Goal: Transaction & Acquisition: Purchase product/service

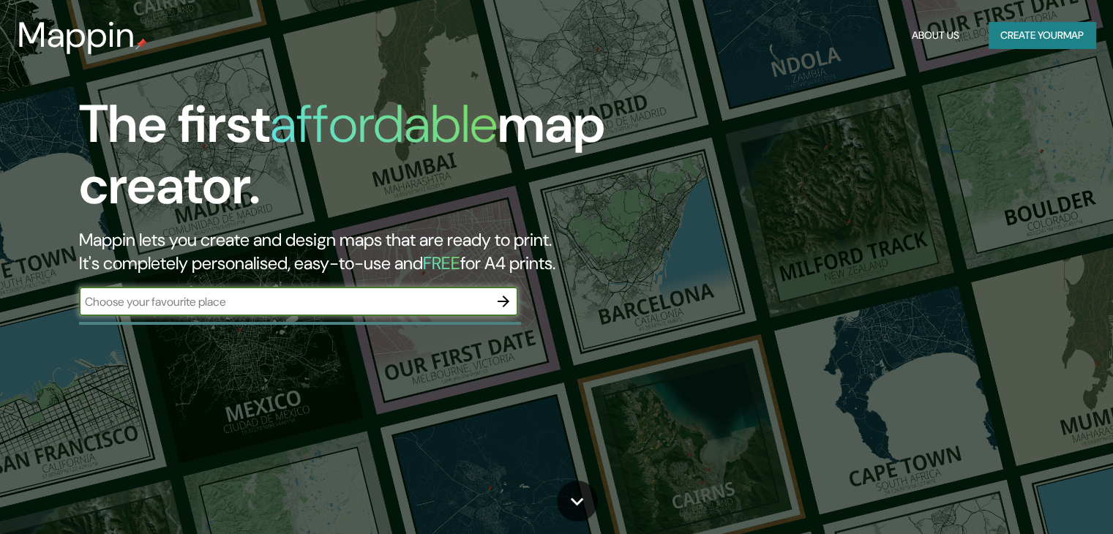
click at [222, 305] on input "text" at bounding box center [284, 301] width 410 height 17
type input "cayalti"
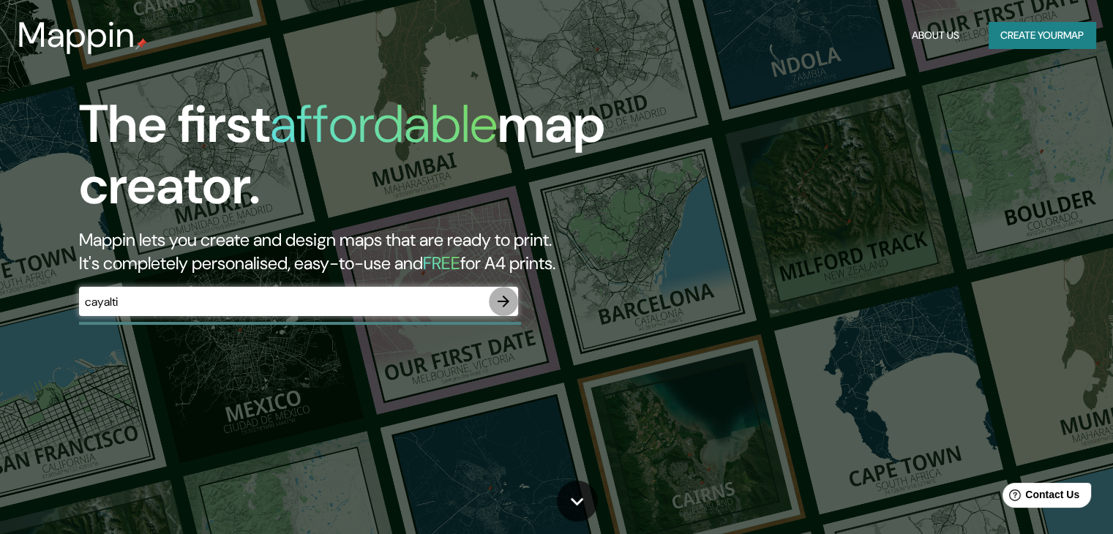
click at [500, 296] on icon "button" at bounding box center [503, 302] width 18 height 18
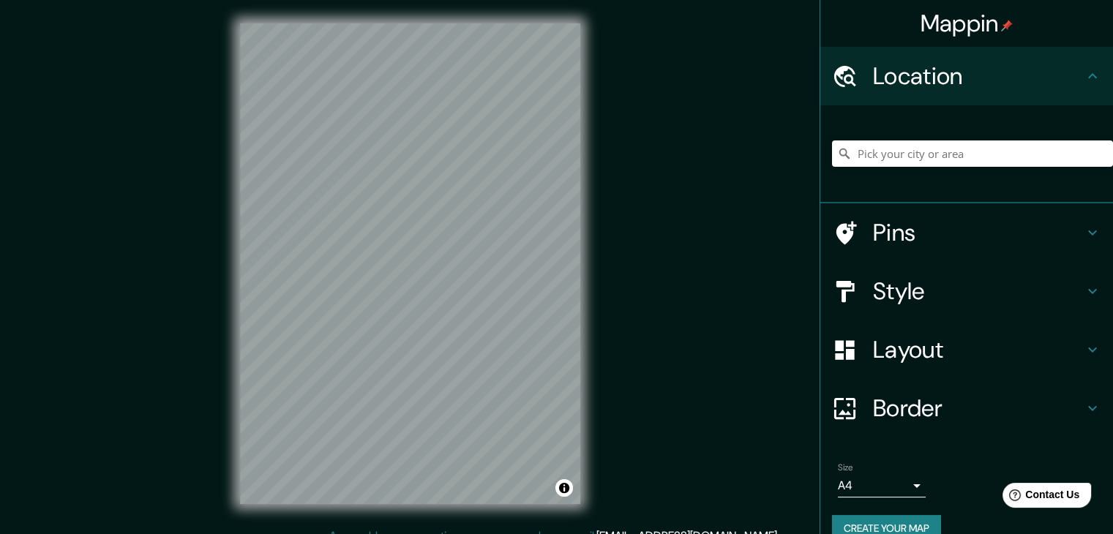
click at [598, 180] on div "© Mapbox © OpenStreetMap Improve this map" at bounding box center [410, 263] width 387 height 527
click at [978, 279] on h4 "Style" at bounding box center [978, 291] width 211 height 29
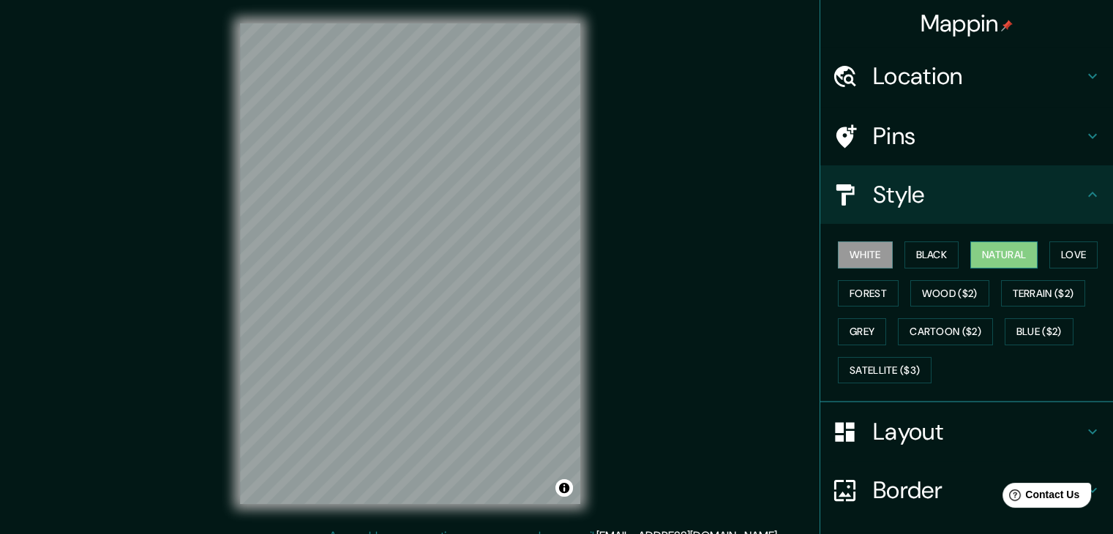
click at [989, 249] on button "Natural" at bounding box center [1003, 254] width 67 height 27
click at [1061, 251] on button "Love" at bounding box center [1073, 254] width 48 height 27
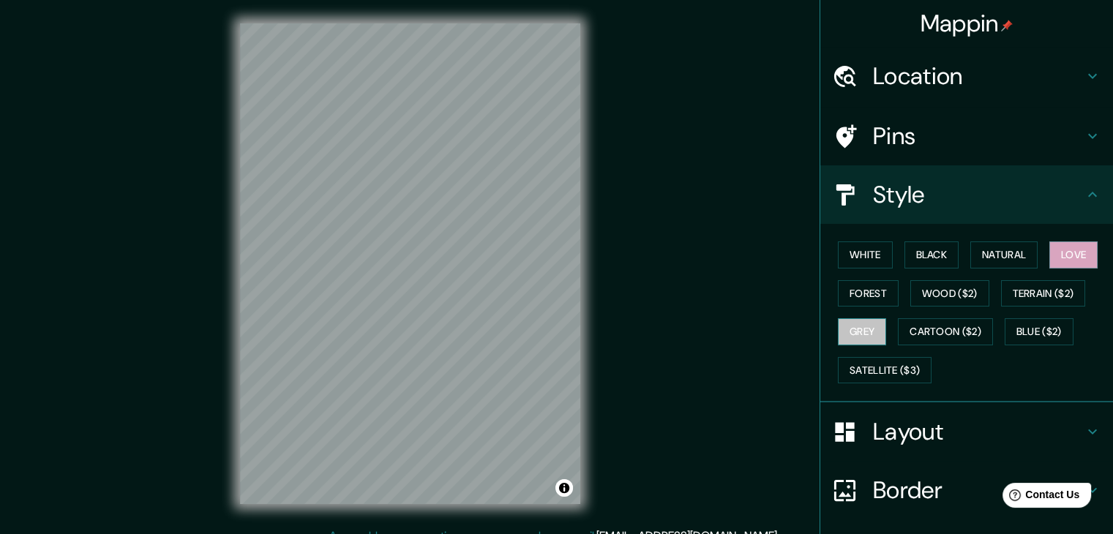
click at [855, 331] on button "Grey" at bounding box center [862, 331] width 48 height 27
click at [853, 296] on button "Forest" at bounding box center [868, 293] width 61 height 27
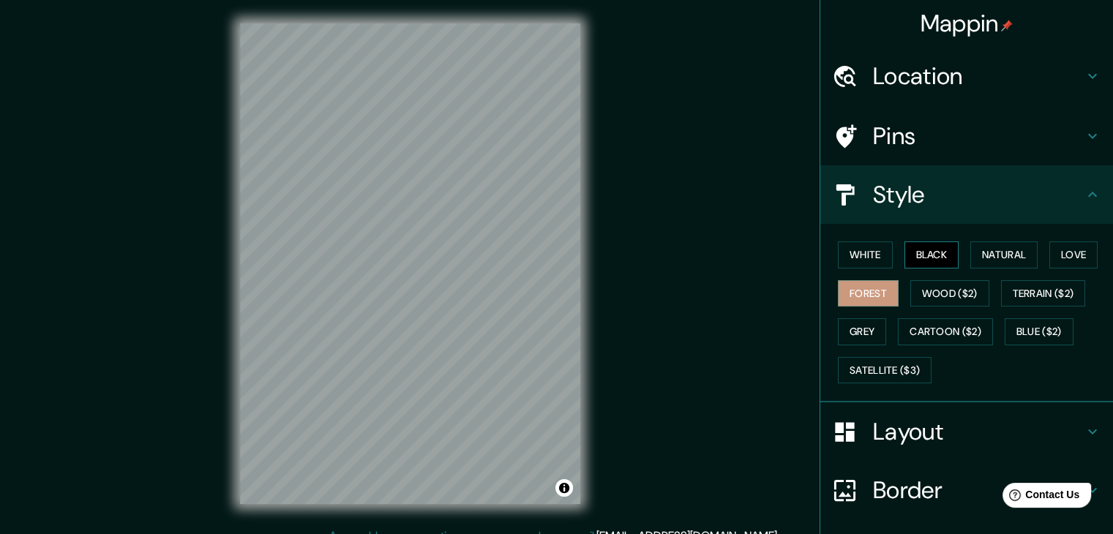
click at [906, 251] on button "Black" at bounding box center [931, 254] width 55 height 27
click at [857, 254] on button "White" at bounding box center [865, 254] width 55 height 27
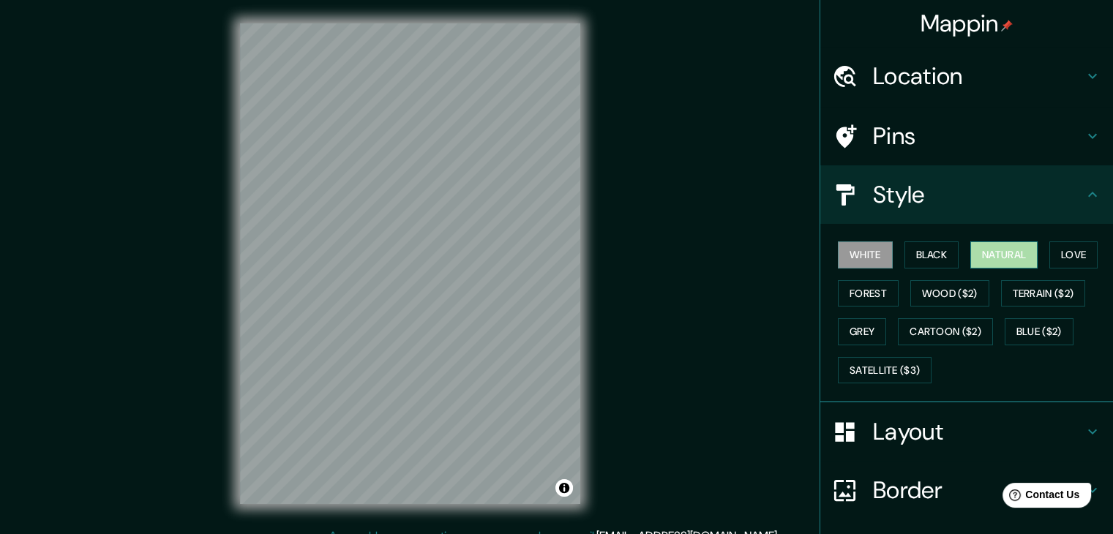
drag, startPoint x: 977, startPoint y: 254, endPoint x: 967, endPoint y: 255, distance: 10.3
click at [977, 254] on button "Natural" at bounding box center [1003, 254] width 67 height 27
click at [860, 252] on button "White" at bounding box center [865, 254] width 55 height 27
click at [904, 252] on button "Black" at bounding box center [931, 254] width 55 height 27
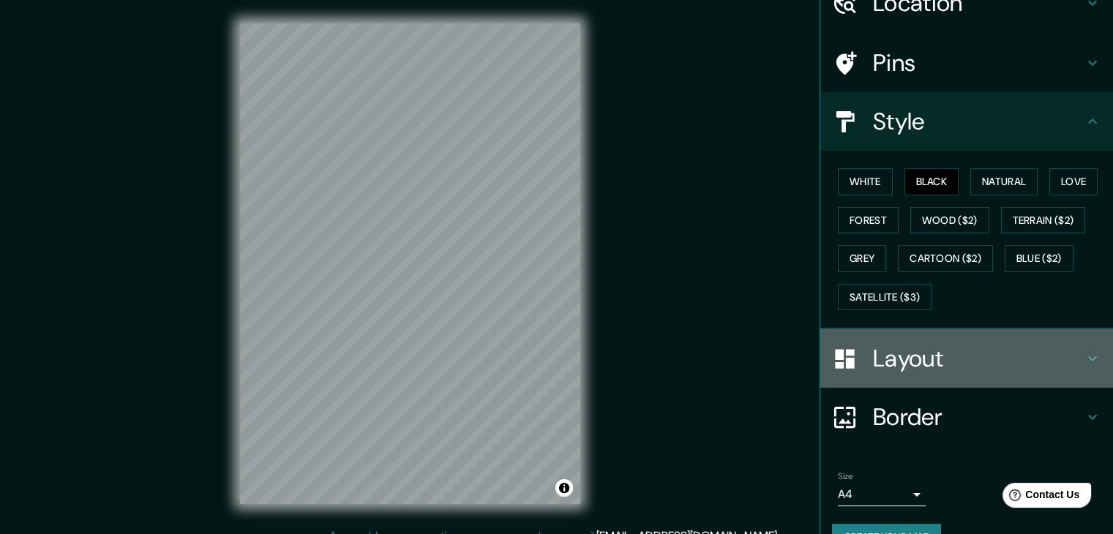
click at [907, 344] on h4 "Layout" at bounding box center [978, 358] width 211 height 29
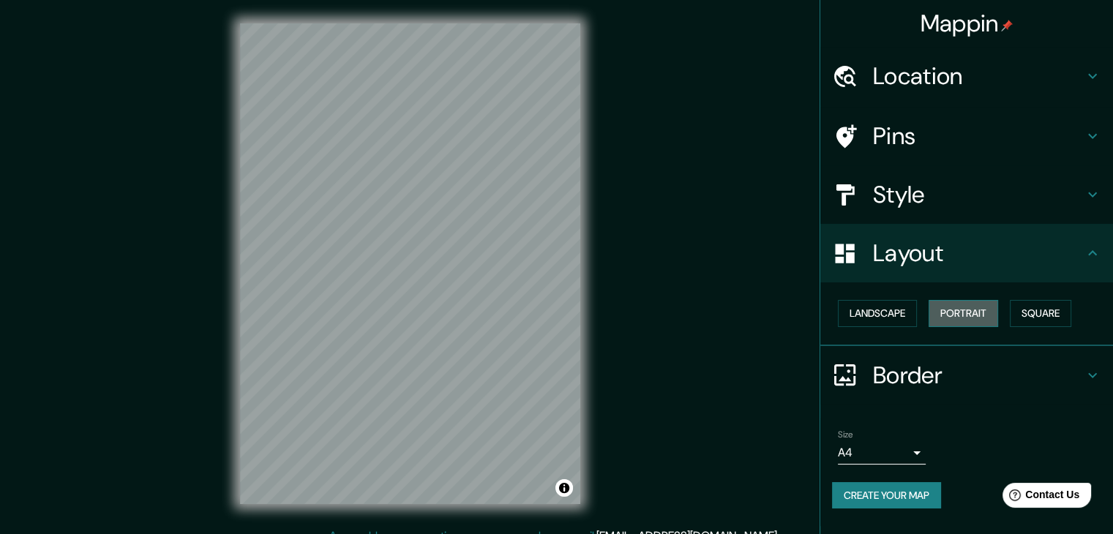
click at [971, 311] on button "Portrait" at bounding box center [962, 313] width 69 height 27
click at [1028, 313] on button "Square" at bounding box center [1039, 313] width 61 height 27
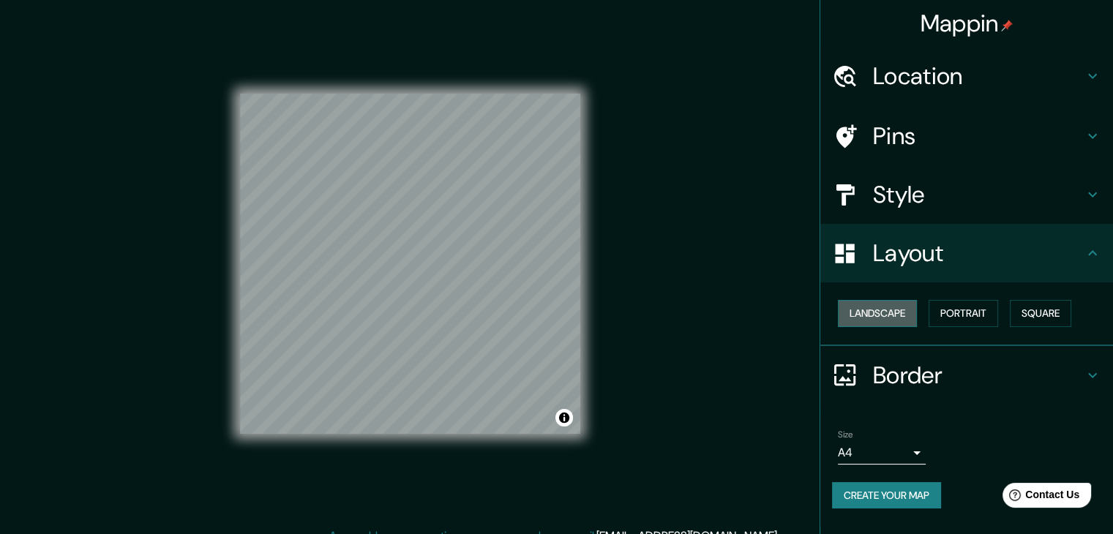
click at [903, 317] on button "Landscape" at bounding box center [877, 313] width 79 height 27
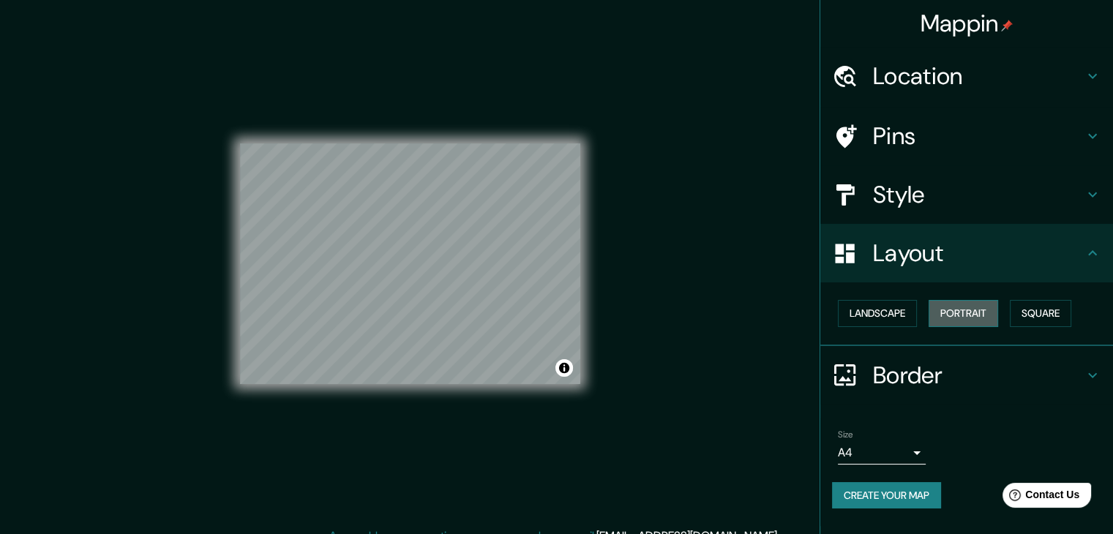
click at [972, 318] on button "Portrait" at bounding box center [962, 313] width 69 height 27
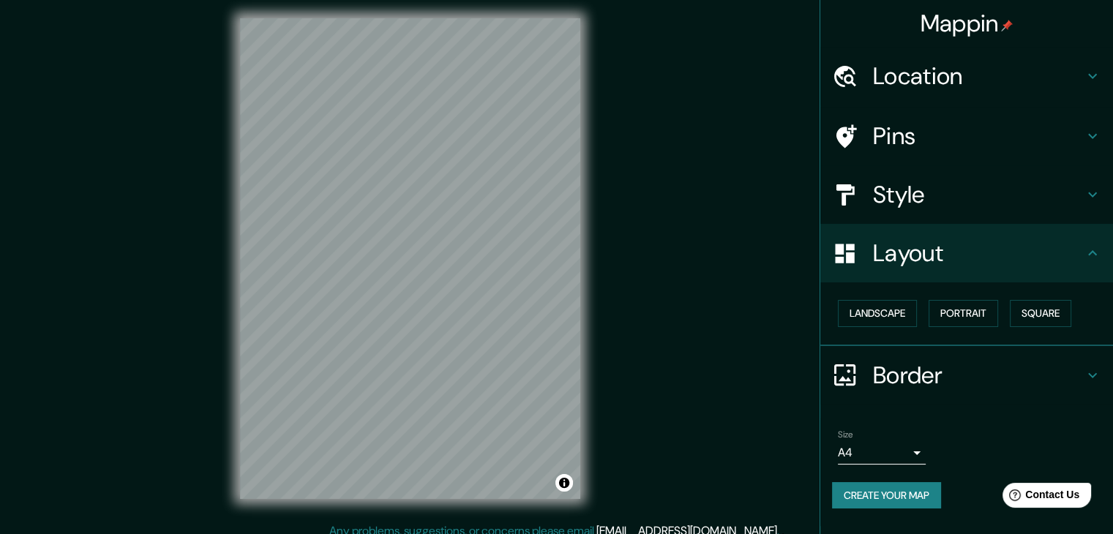
scroll to position [17, 0]
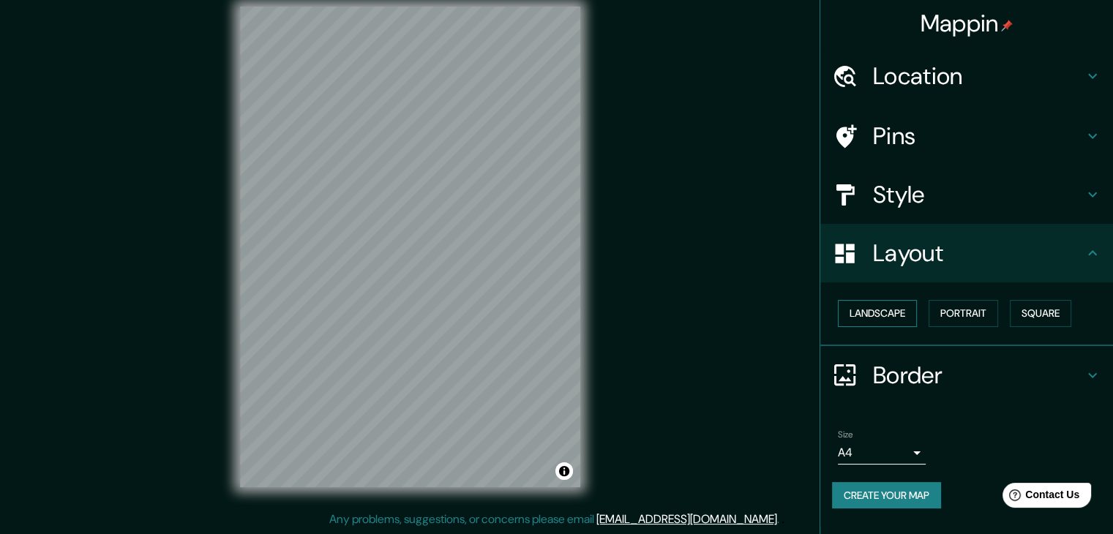
click at [875, 311] on button "Landscape" at bounding box center [877, 313] width 79 height 27
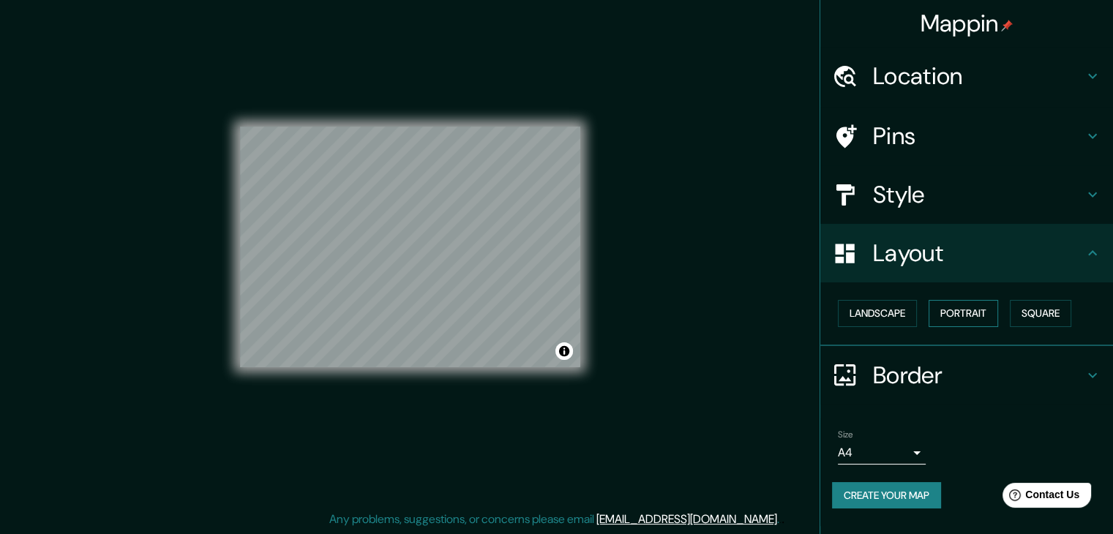
click at [976, 315] on button "Portrait" at bounding box center [962, 313] width 69 height 27
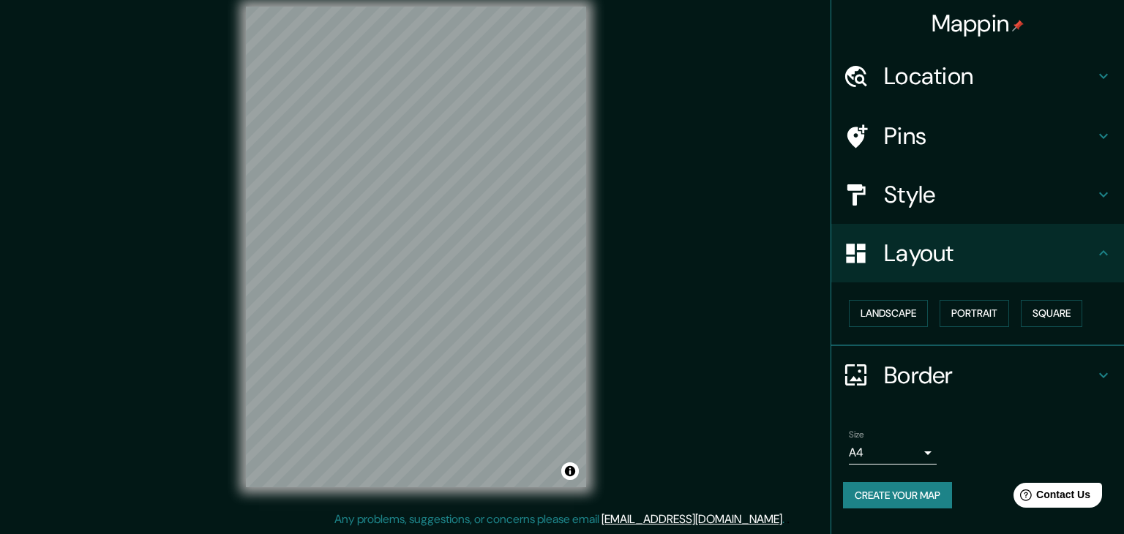
click at [907, 448] on body "Mappin Location Pins Style Layout Landscape Portrait Square Border Choose a bor…" at bounding box center [562, 250] width 1124 height 534
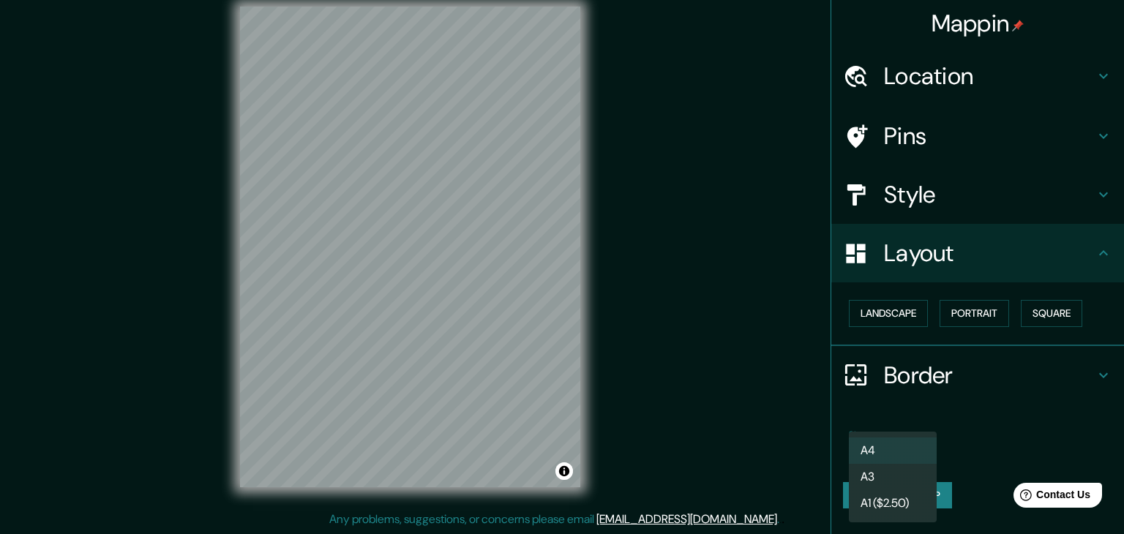
click at [908, 473] on li "A3" at bounding box center [893, 477] width 88 height 26
type input "a4"
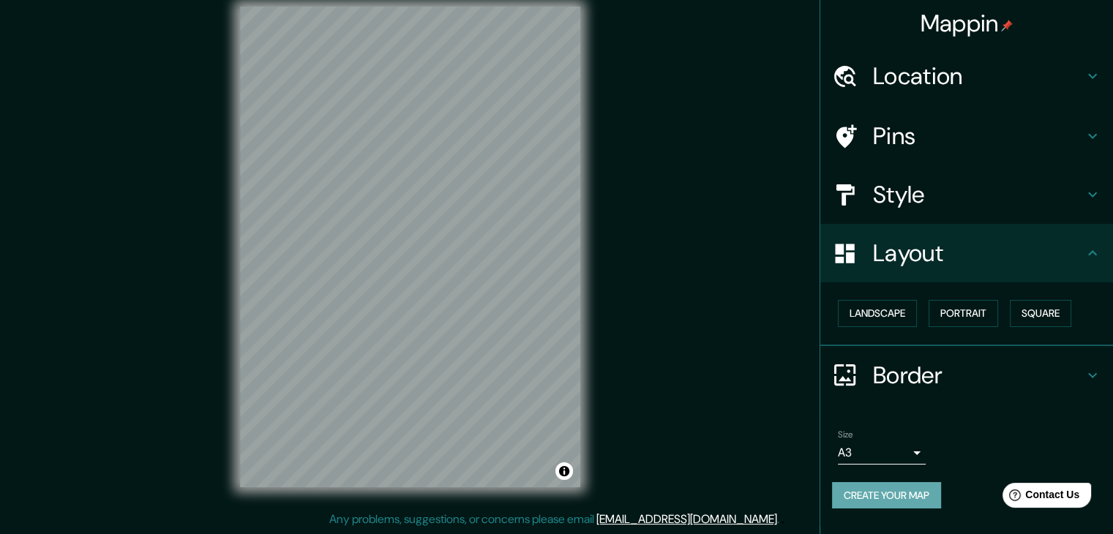
click at [892, 501] on button "Create your map" at bounding box center [886, 495] width 109 height 27
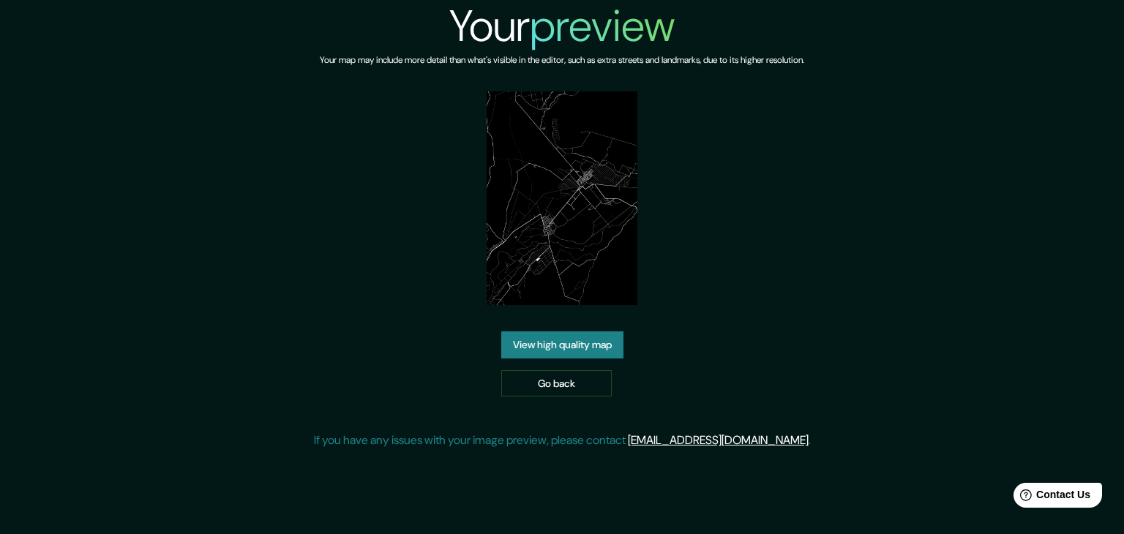
click at [530, 169] on img at bounding box center [561, 198] width 151 height 214
click at [588, 195] on img at bounding box center [561, 198] width 151 height 214
click at [585, 341] on link "View high quality map" at bounding box center [562, 344] width 122 height 27
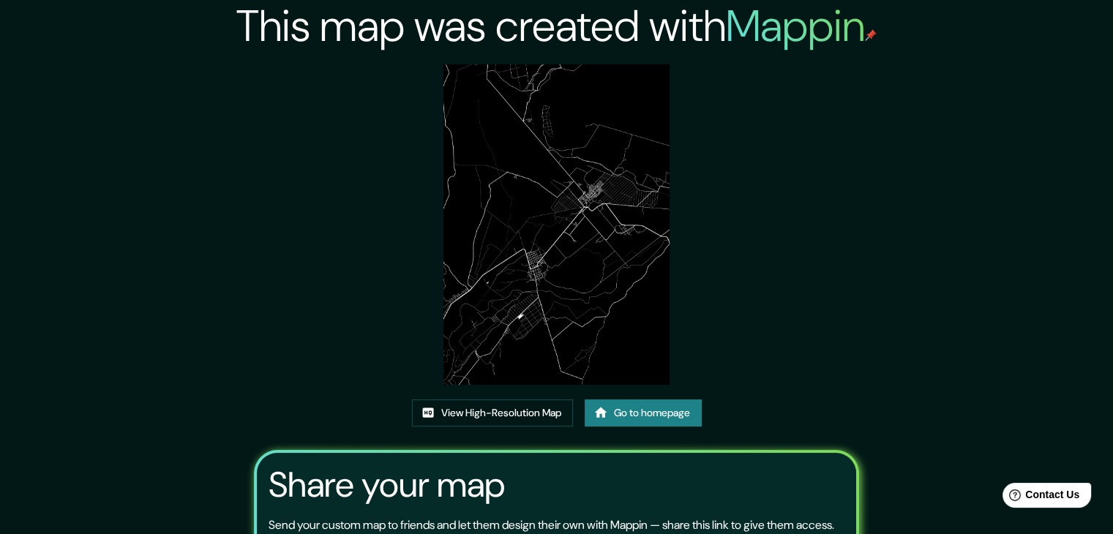
click at [590, 249] on img at bounding box center [556, 224] width 227 height 320
click at [591, 191] on img at bounding box center [556, 224] width 227 height 320
click at [658, 416] on link "Go to homepage" at bounding box center [642, 412] width 117 height 27
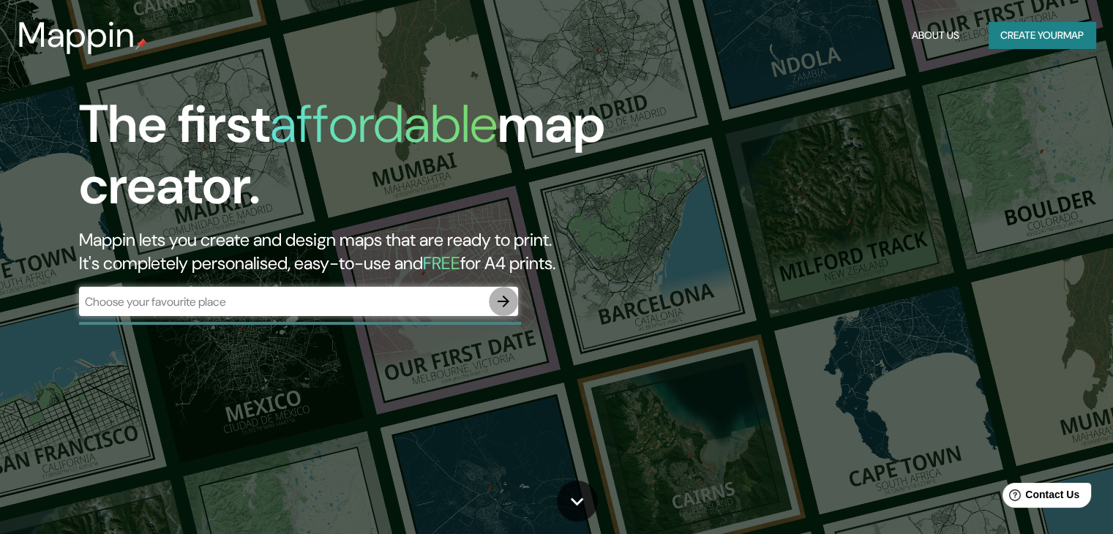
click at [508, 302] on icon "button" at bounding box center [503, 302] width 12 height 12
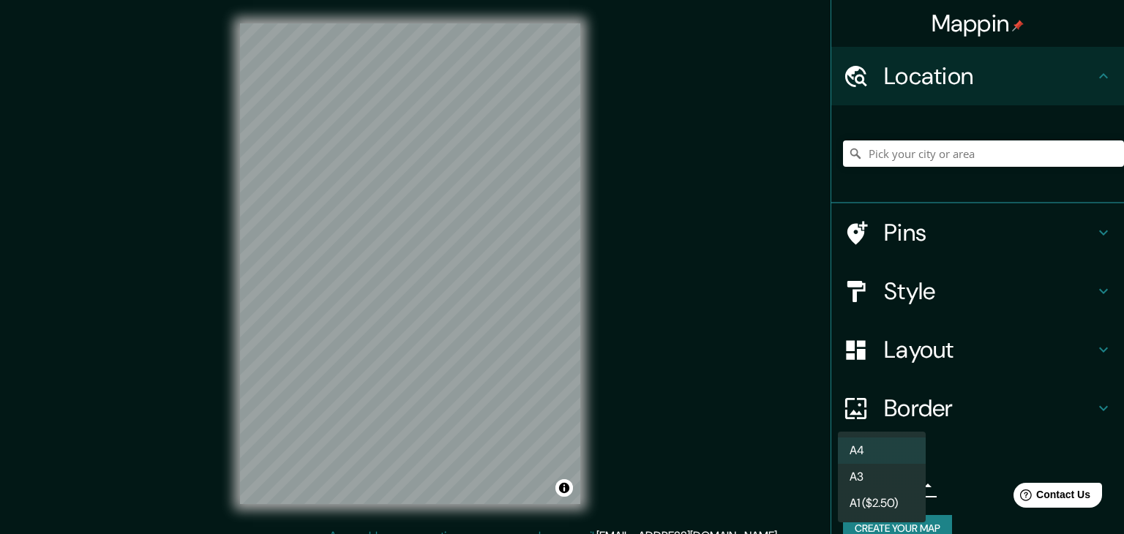
click at [867, 474] on body "Mappin Location Pins Style Layout Border Choose a border. Hint : you can make l…" at bounding box center [562, 267] width 1124 height 534
click at [857, 484] on li "A3" at bounding box center [882, 477] width 88 height 26
type input "a4"
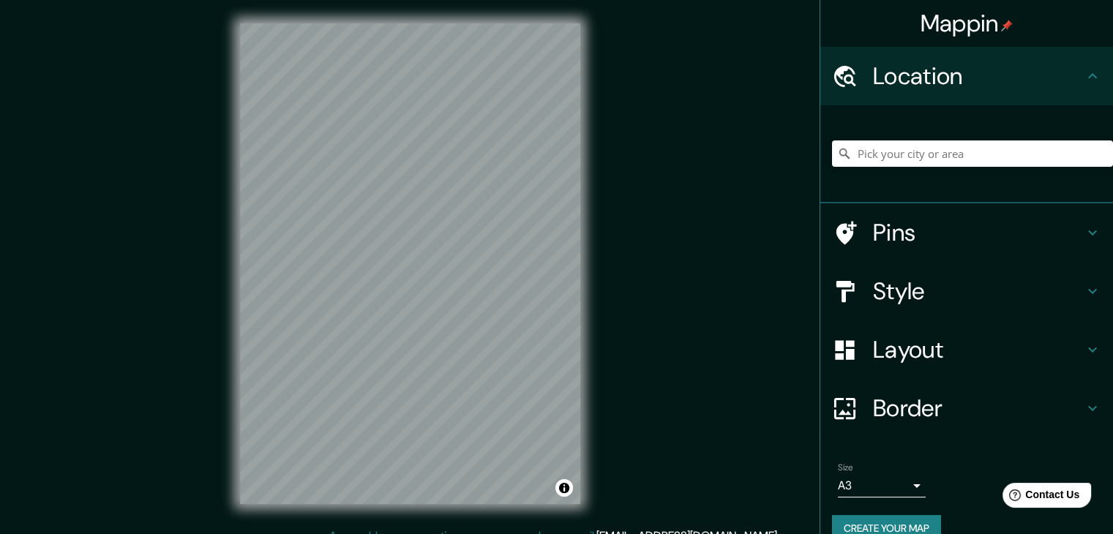
click at [996, 290] on h4 "Style" at bounding box center [978, 291] width 211 height 29
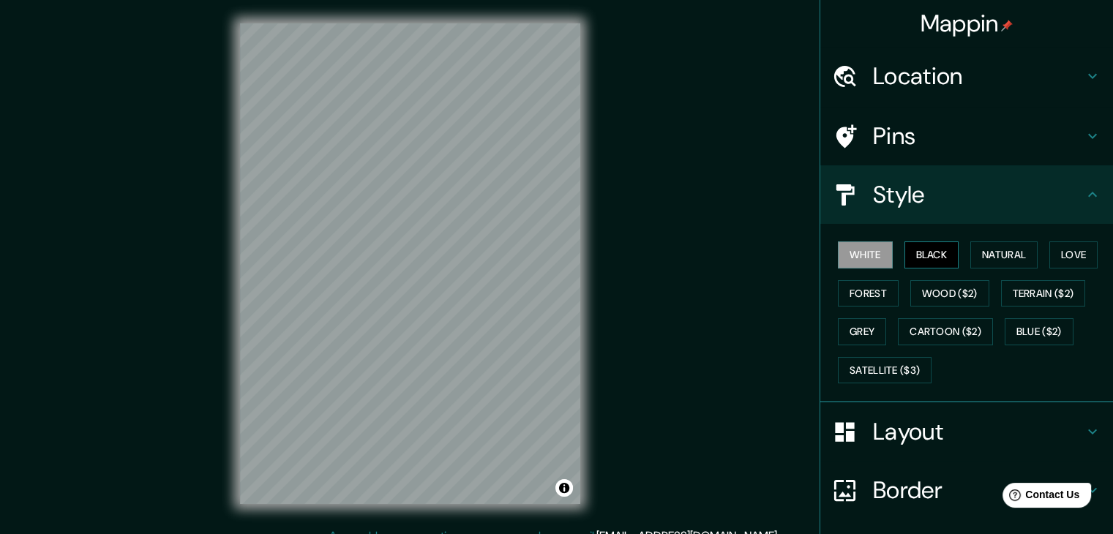
click at [909, 261] on button "Black" at bounding box center [931, 254] width 55 height 27
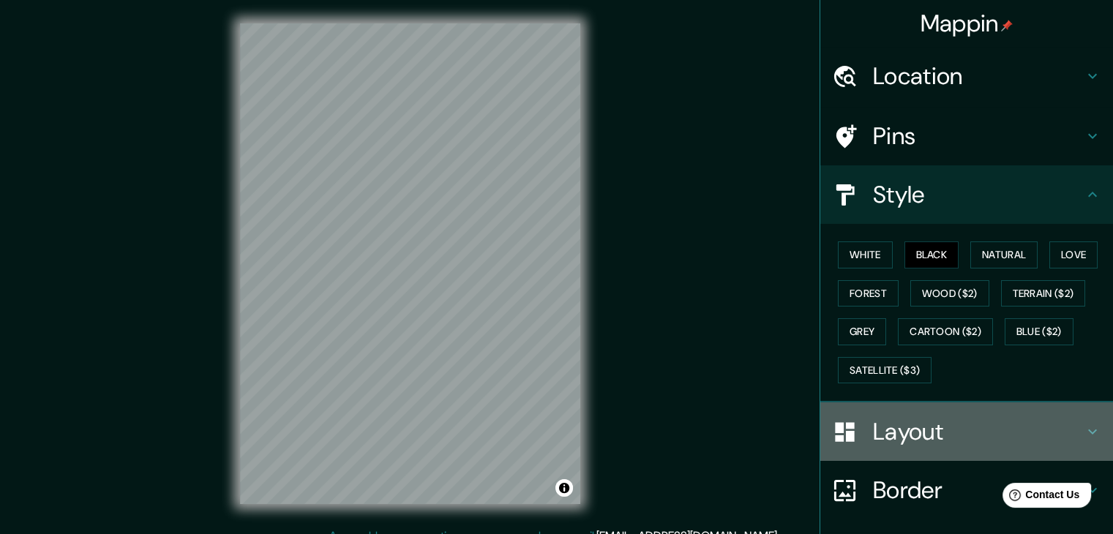
click at [889, 424] on h4 "Layout" at bounding box center [978, 431] width 211 height 29
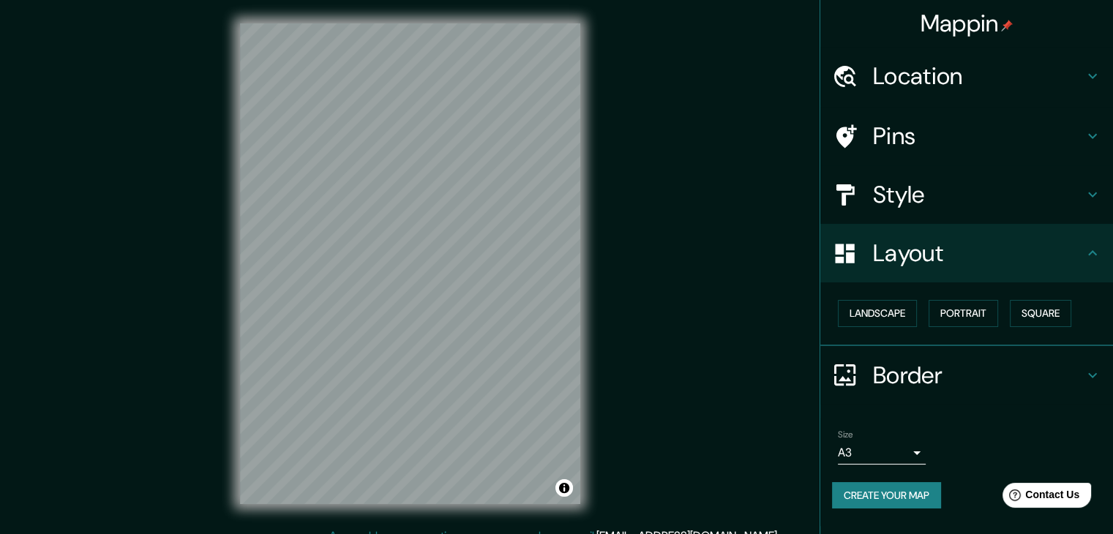
click at [225, 274] on div "© Mapbox © OpenStreetMap Improve this map" at bounding box center [410, 263] width 387 height 527
click at [907, 486] on button "Create your map" at bounding box center [886, 495] width 109 height 27
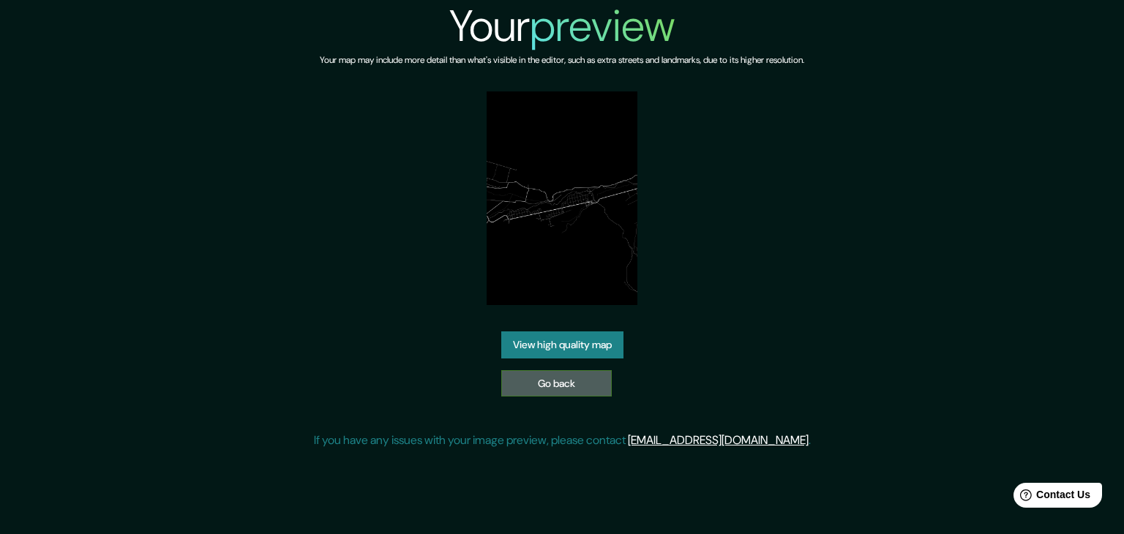
click at [557, 386] on link "Go back" at bounding box center [556, 383] width 110 height 27
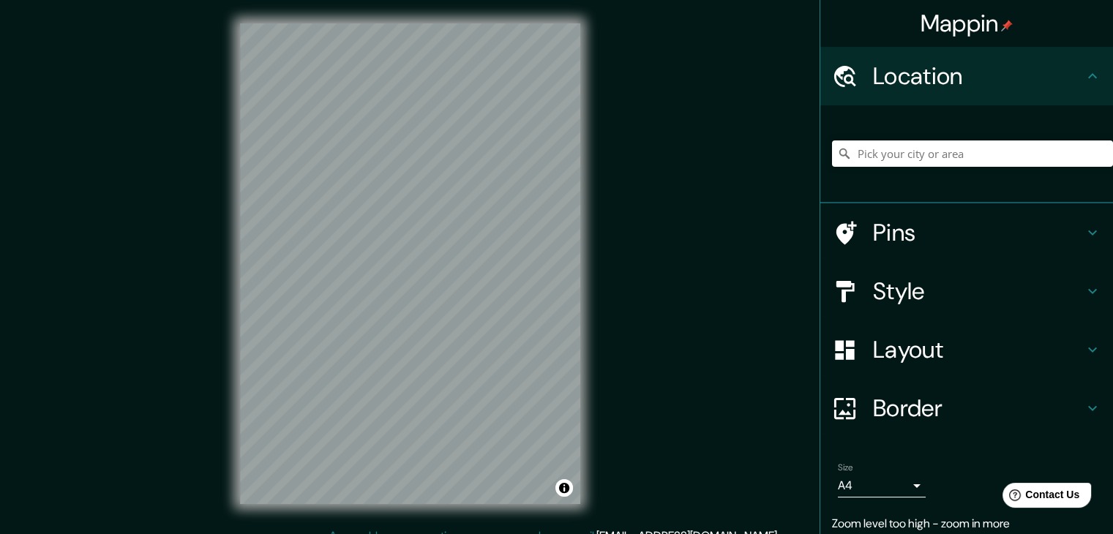
click at [1018, 64] on h4 "Location" at bounding box center [978, 75] width 211 height 29
click at [926, 236] on h4 "Pins" at bounding box center [978, 232] width 211 height 29
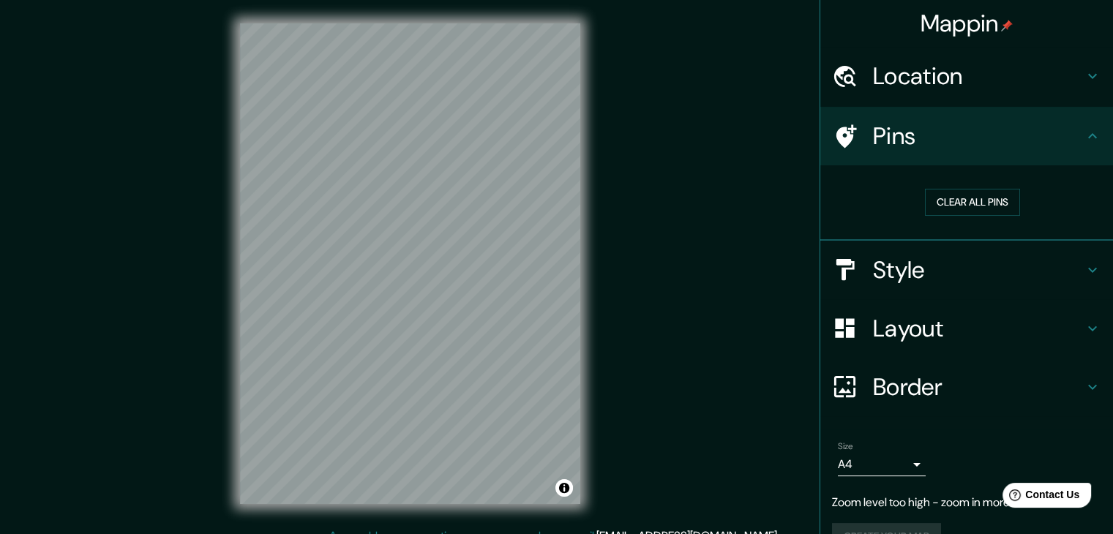
click at [954, 133] on h4 "Pins" at bounding box center [978, 135] width 211 height 29
click at [597, 286] on div "© Mapbox © OpenStreetMap Improve this map" at bounding box center [410, 263] width 387 height 527
click at [922, 328] on h4 "Layout" at bounding box center [978, 328] width 211 height 29
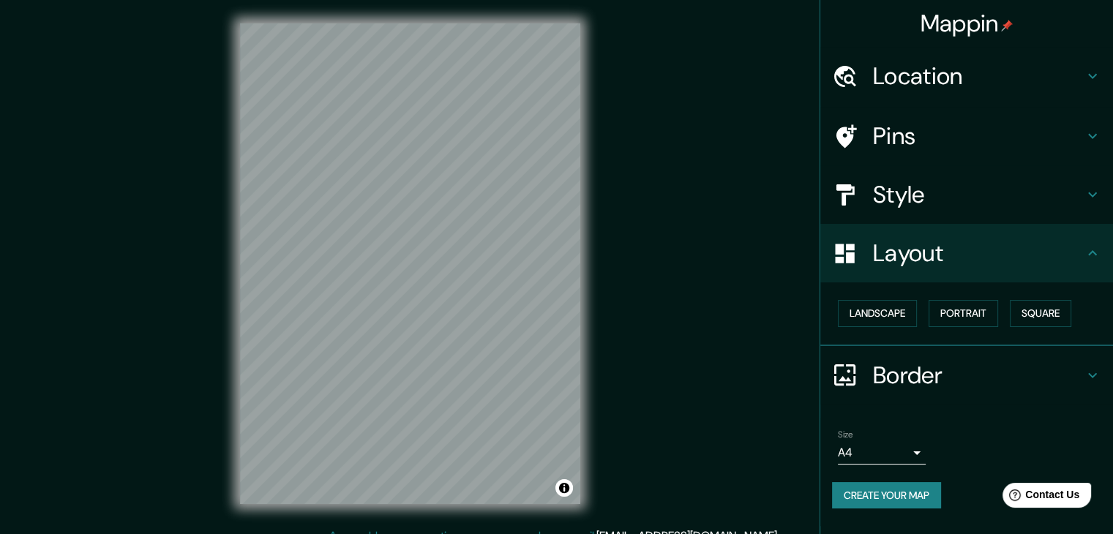
click at [901, 184] on h4 "Style" at bounding box center [978, 194] width 211 height 29
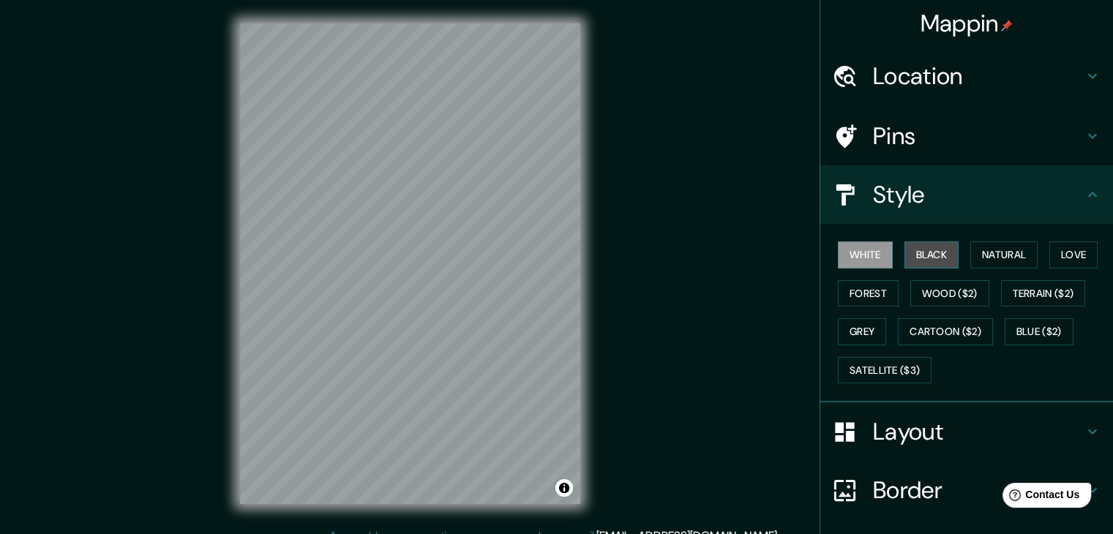
click at [922, 260] on button "Black" at bounding box center [931, 254] width 55 height 27
click at [590, 296] on div "© Mapbox © OpenStreetMap Improve this map" at bounding box center [410, 263] width 387 height 527
click at [696, 287] on div "Mappin Location Pins Style White Black Natural Love Forest Wood ($2) Terrain ($…" at bounding box center [556, 275] width 1113 height 551
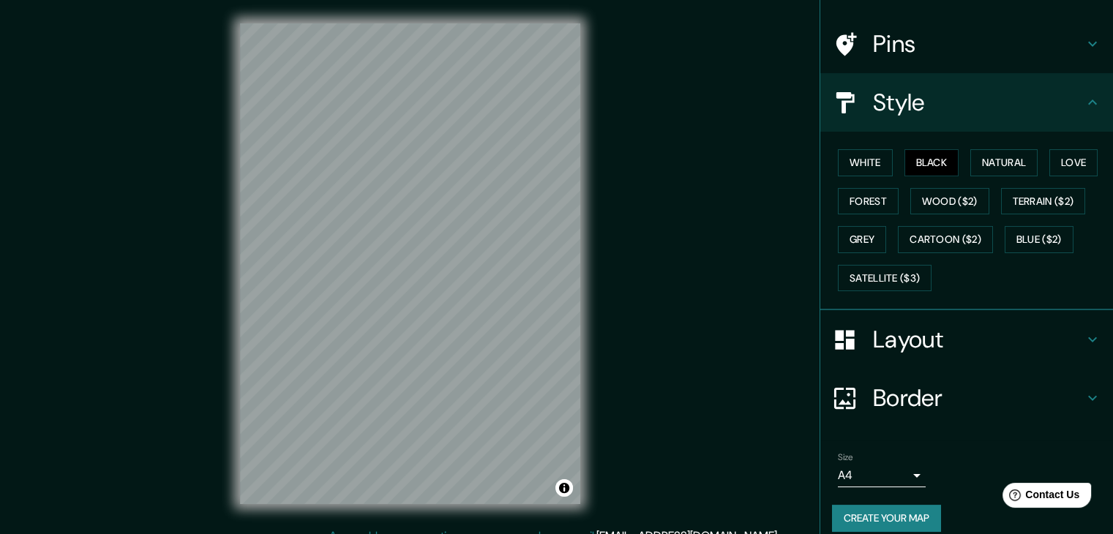
scroll to position [105, 0]
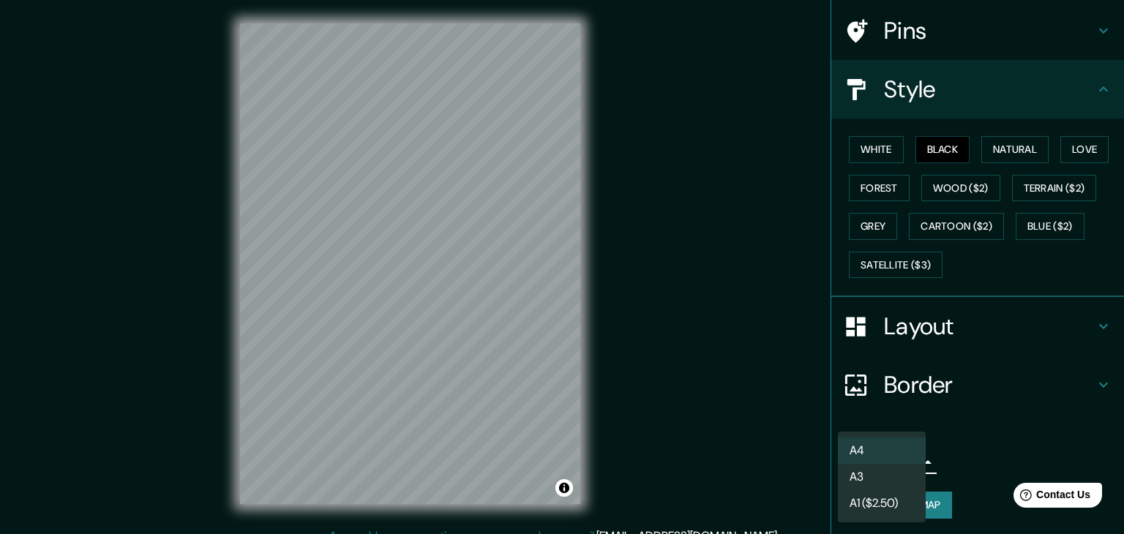
click at [887, 451] on body "Mappin Location Pins Style White Black Natural Love Forest Wood ($2) Terrain ($…" at bounding box center [562, 267] width 1124 height 534
click at [871, 472] on li "A3" at bounding box center [882, 477] width 88 height 26
type input "a4"
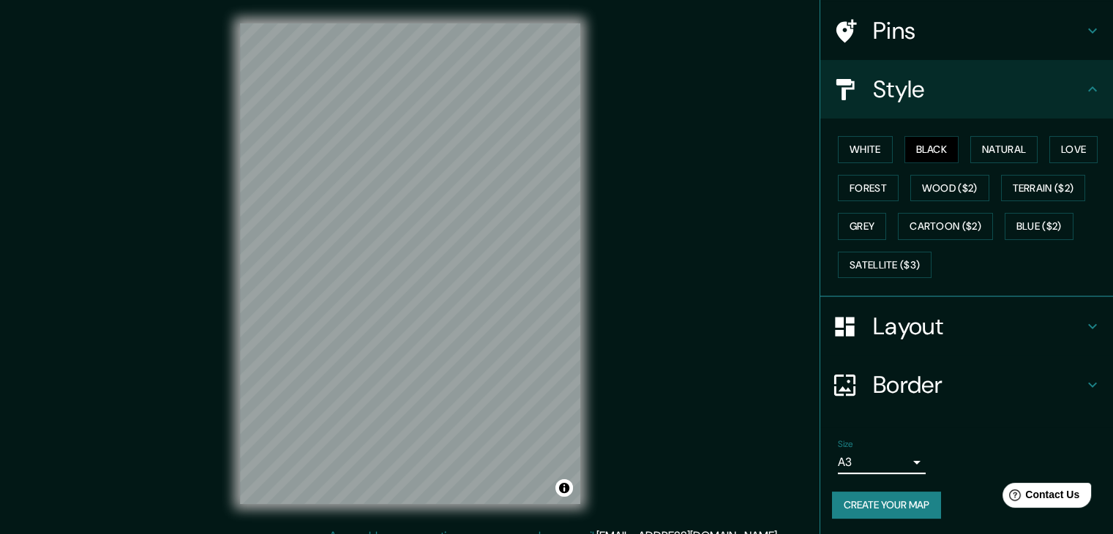
click at [857, 507] on button "Create your map" at bounding box center [886, 505] width 109 height 27
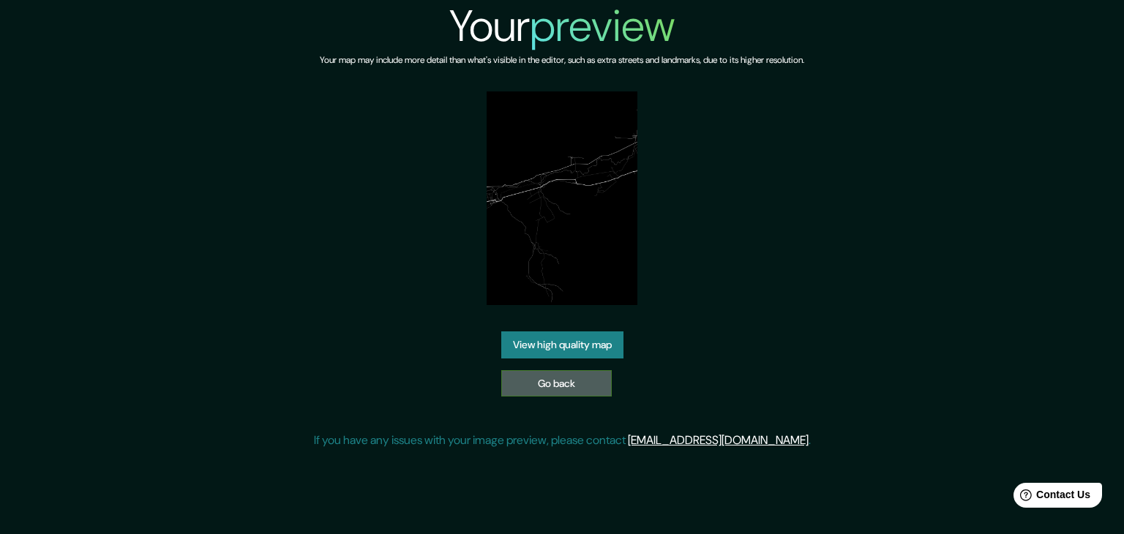
click at [591, 382] on link "Go back" at bounding box center [556, 383] width 110 height 27
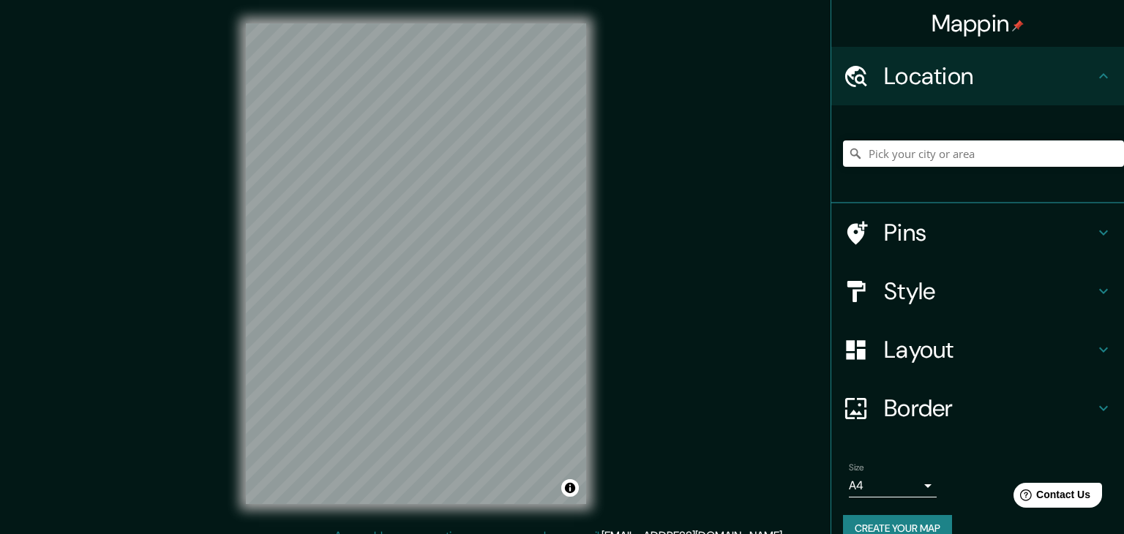
click at [885, 481] on body "Mappin Location Pins Style Layout Border Choose a border. Hint : you can make l…" at bounding box center [562, 267] width 1124 height 534
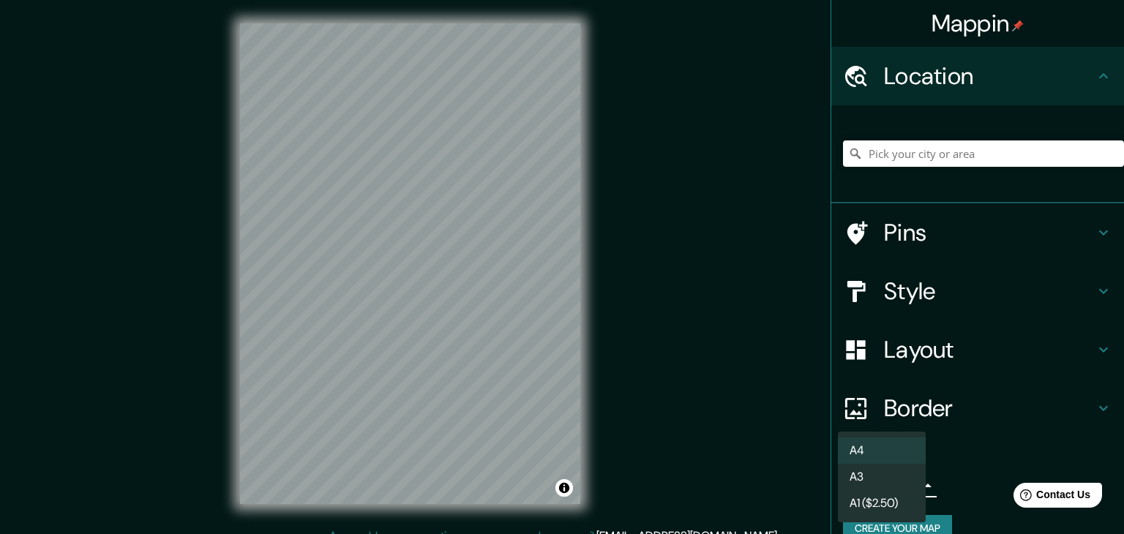
click at [864, 483] on li "A3" at bounding box center [882, 477] width 88 height 26
type input "a4"
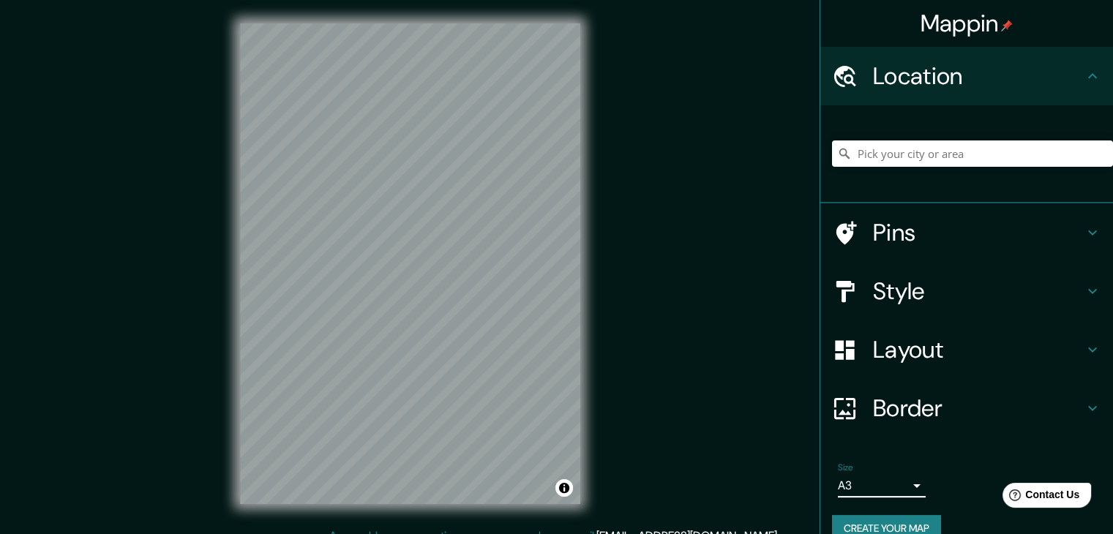
click at [898, 290] on h4 "Style" at bounding box center [978, 291] width 211 height 29
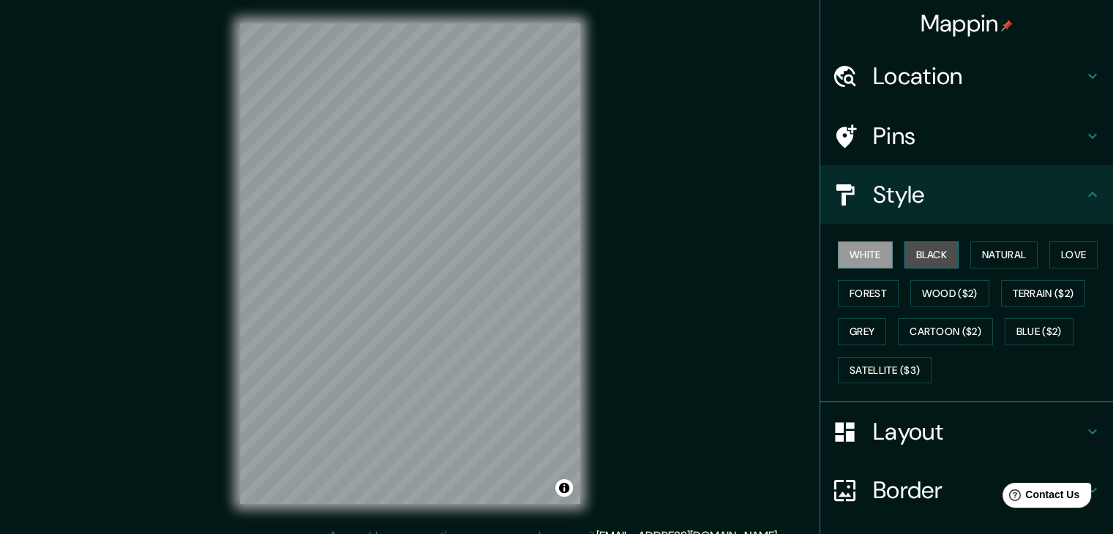
click at [924, 257] on button "Black" at bounding box center [931, 254] width 55 height 27
click at [581, 233] on div "© Mapbox © OpenStreetMap Improve this map" at bounding box center [410, 263] width 387 height 527
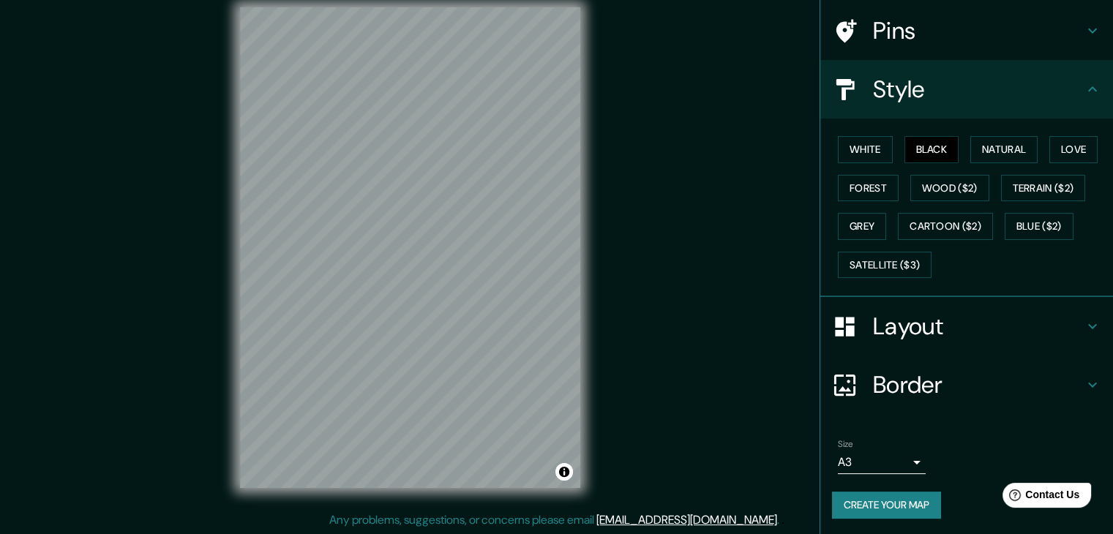
scroll to position [17, 0]
click at [925, 157] on button "Black" at bounding box center [931, 149] width 55 height 27
click at [907, 501] on button "Create your map" at bounding box center [886, 505] width 109 height 27
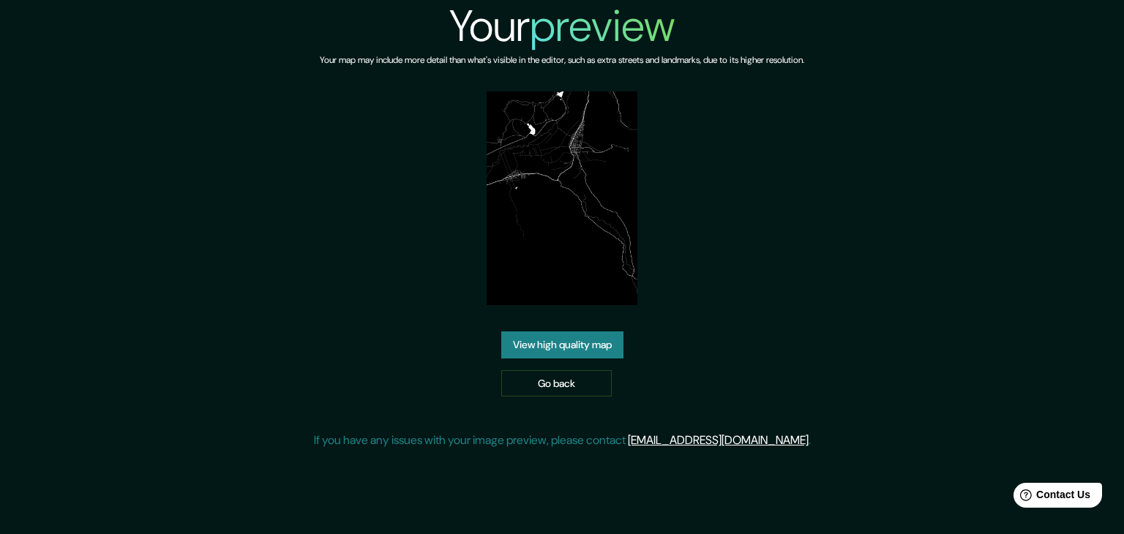
click at [557, 342] on link "View high quality map" at bounding box center [562, 344] width 122 height 27
